Goal: Navigation & Orientation: Go to known website

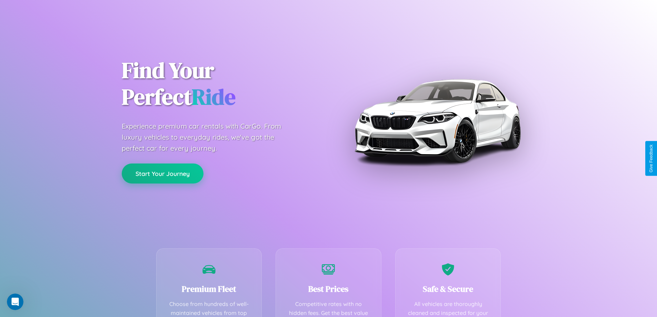
click at [162, 173] on button "Start Your Journey" at bounding box center [163, 173] width 82 height 20
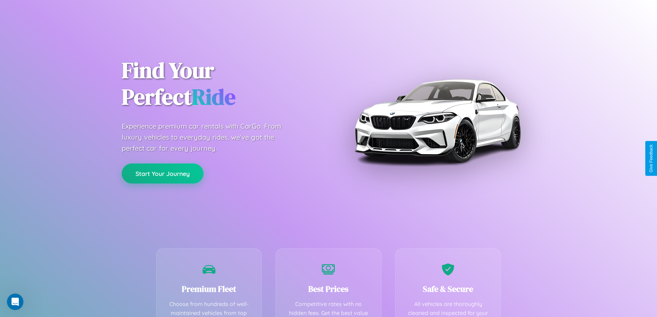
click at [162, 173] on button "Start Your Journey" at bounding box center [163, 173] width 82 height 20
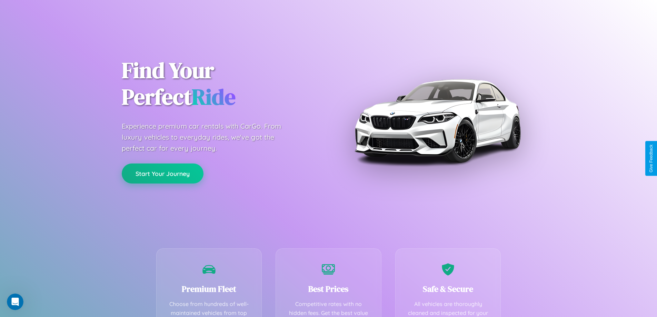
click at [162, 173] on button "Start Your Journey" at bounding box center [163, 173] width 82 height 20
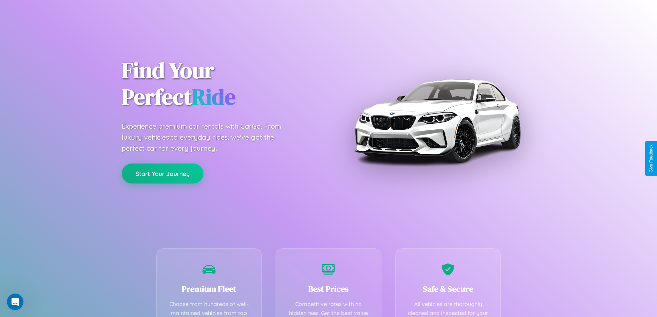
click at [162, 173] on button "Start Your Journey" at bounding box center [163, 173] width 82 height 20
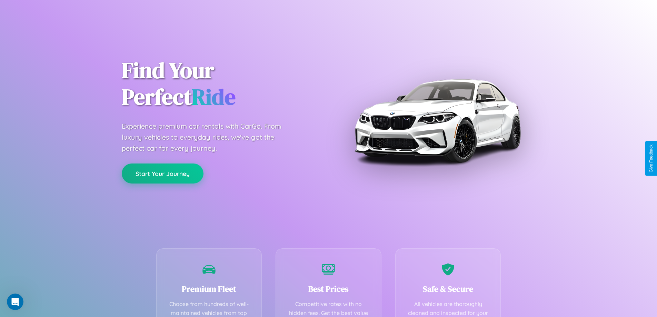
click at [162, 173] on button "Start Your Journey" at bounding box center [163, 173] width 82 height 20
